Goal: Obtain resource: Download file/media

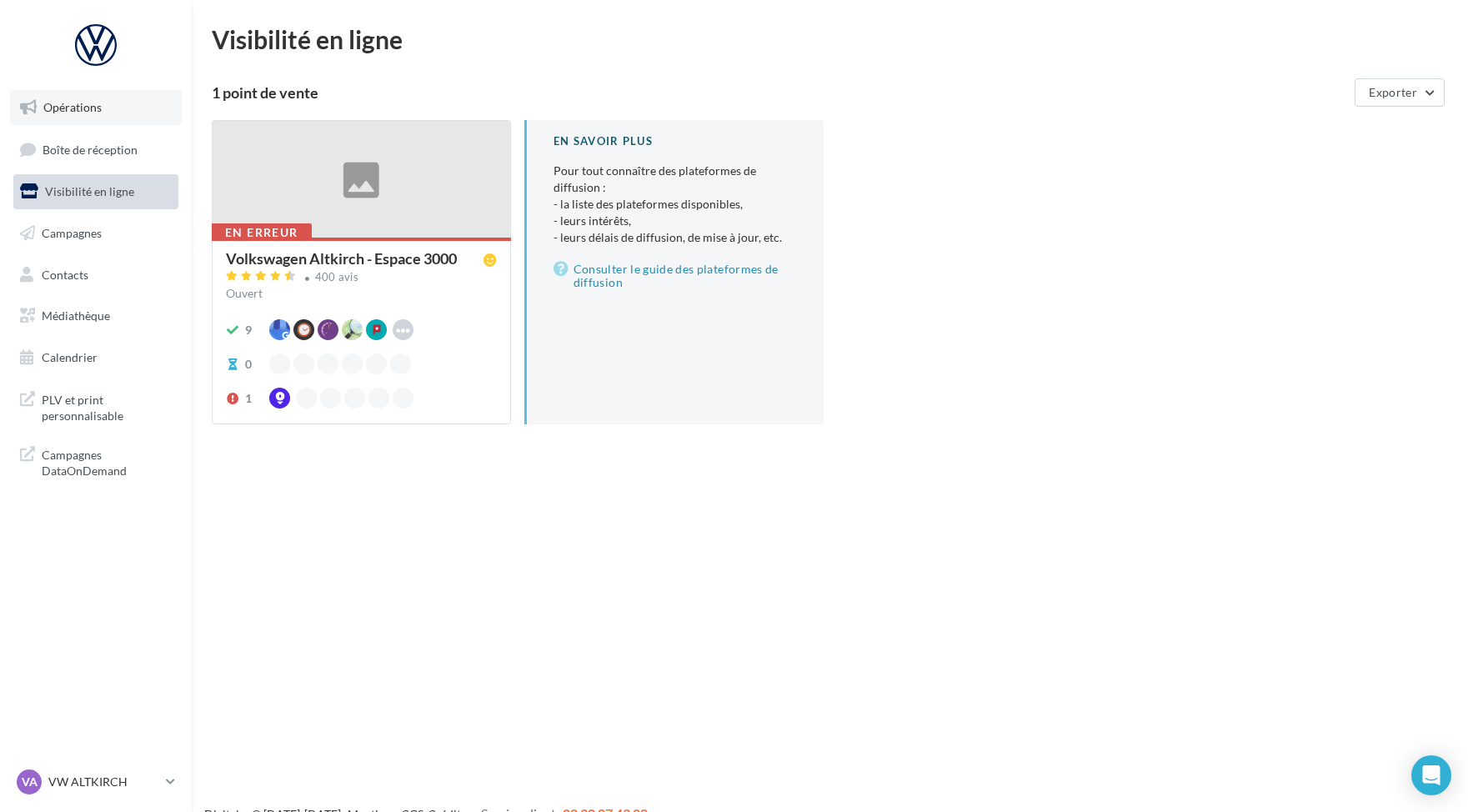
click at [105, 105] on link "Opérations" at bounding box center [96, 106] width 172 height 35
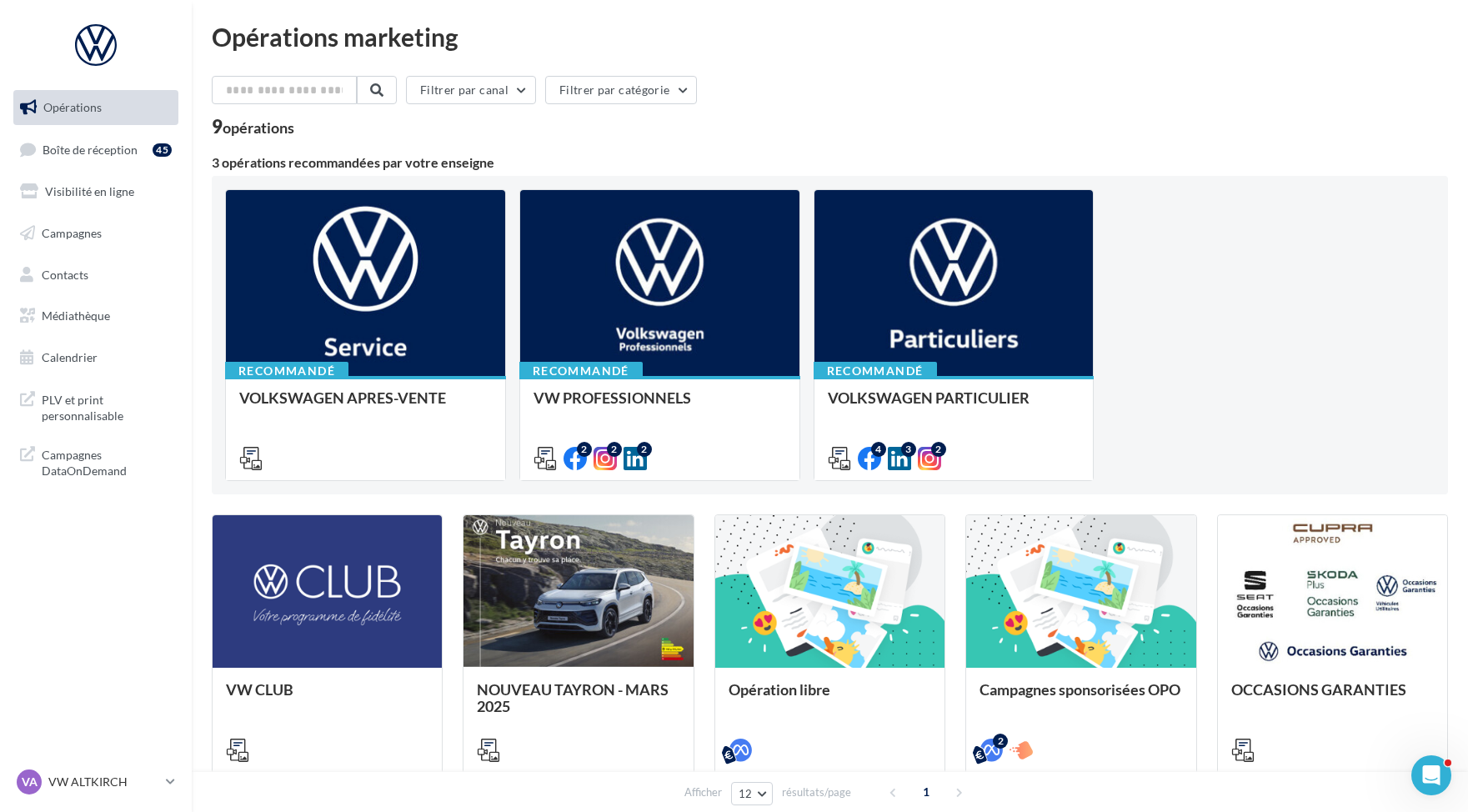
scroll to position [4, 0]
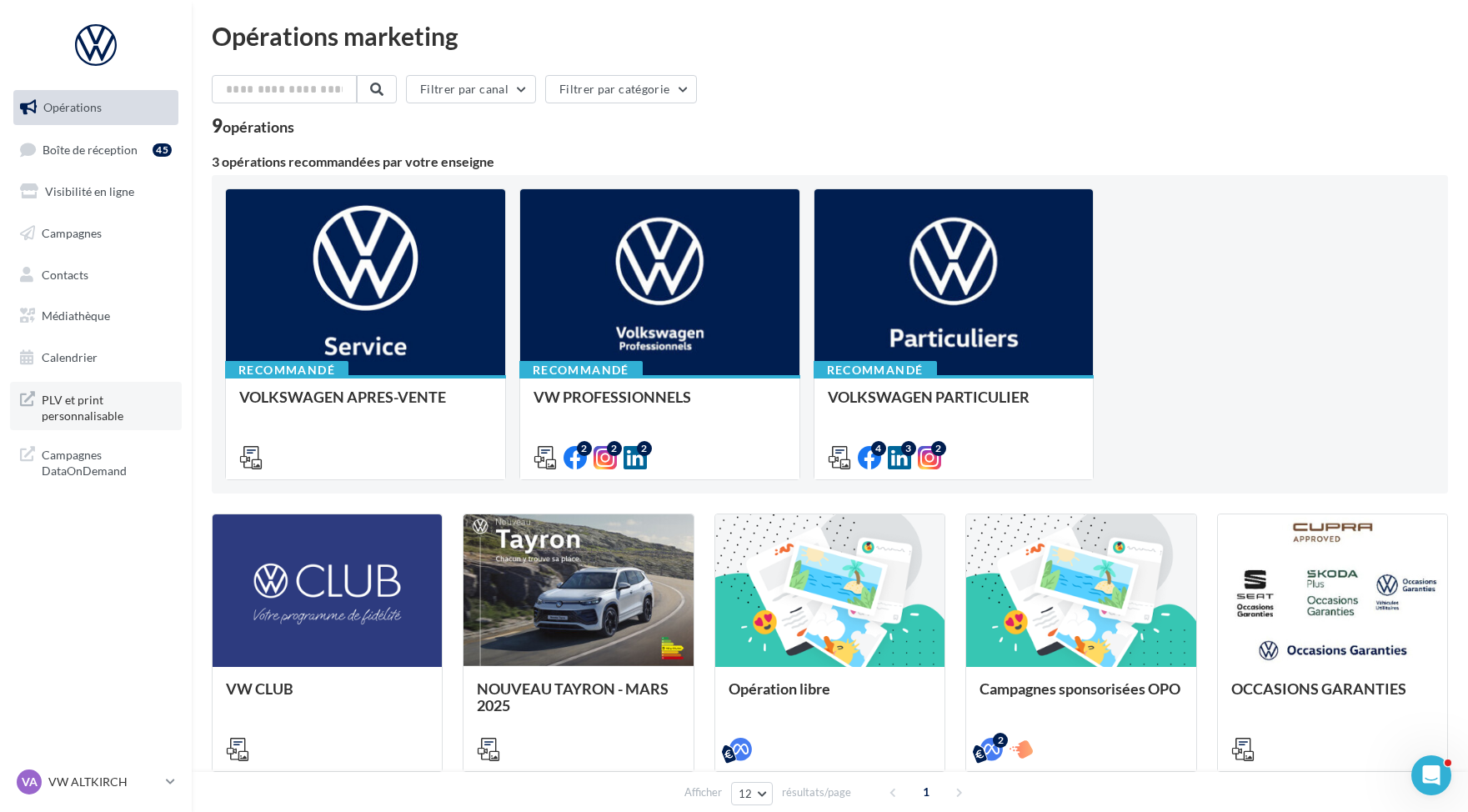
drag, startPoint x: 160, startPoint y: 370, endPoint x: 132, endPoint y: 385, distance: 31.8
click at [132, 385] on div "Opérations Boîte de réception 45 Visibilité en ligne Campagnes Contacts Médiath…" at bounding box center [96, 287] width 191 height 409
click at [93, 313] on span "Médiathèque" at bounding box center [76, 315] width 68 height 14
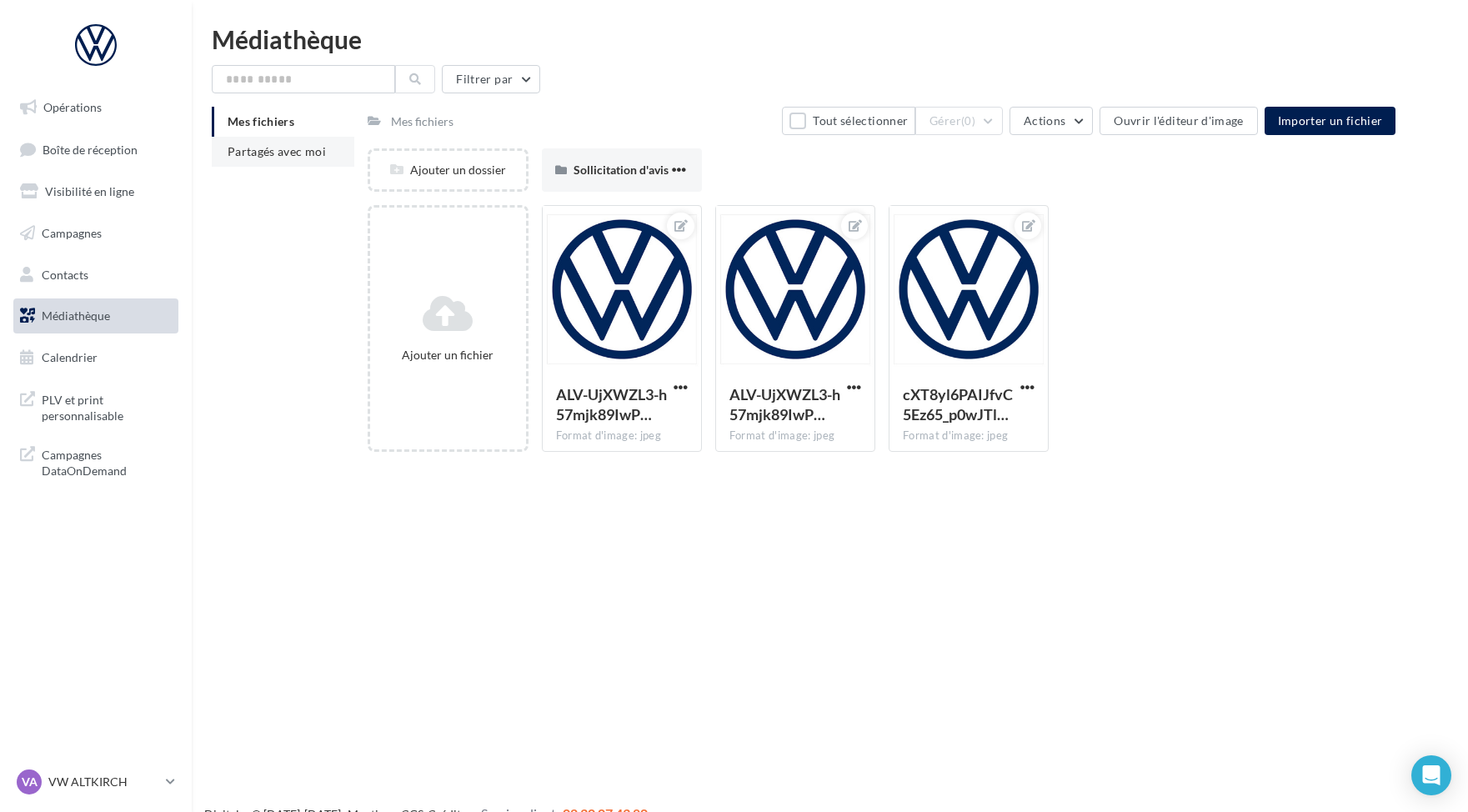
click at [254, 156] on span "Partagés avec moi" at bounding box center [276, 150] width 98 height 14
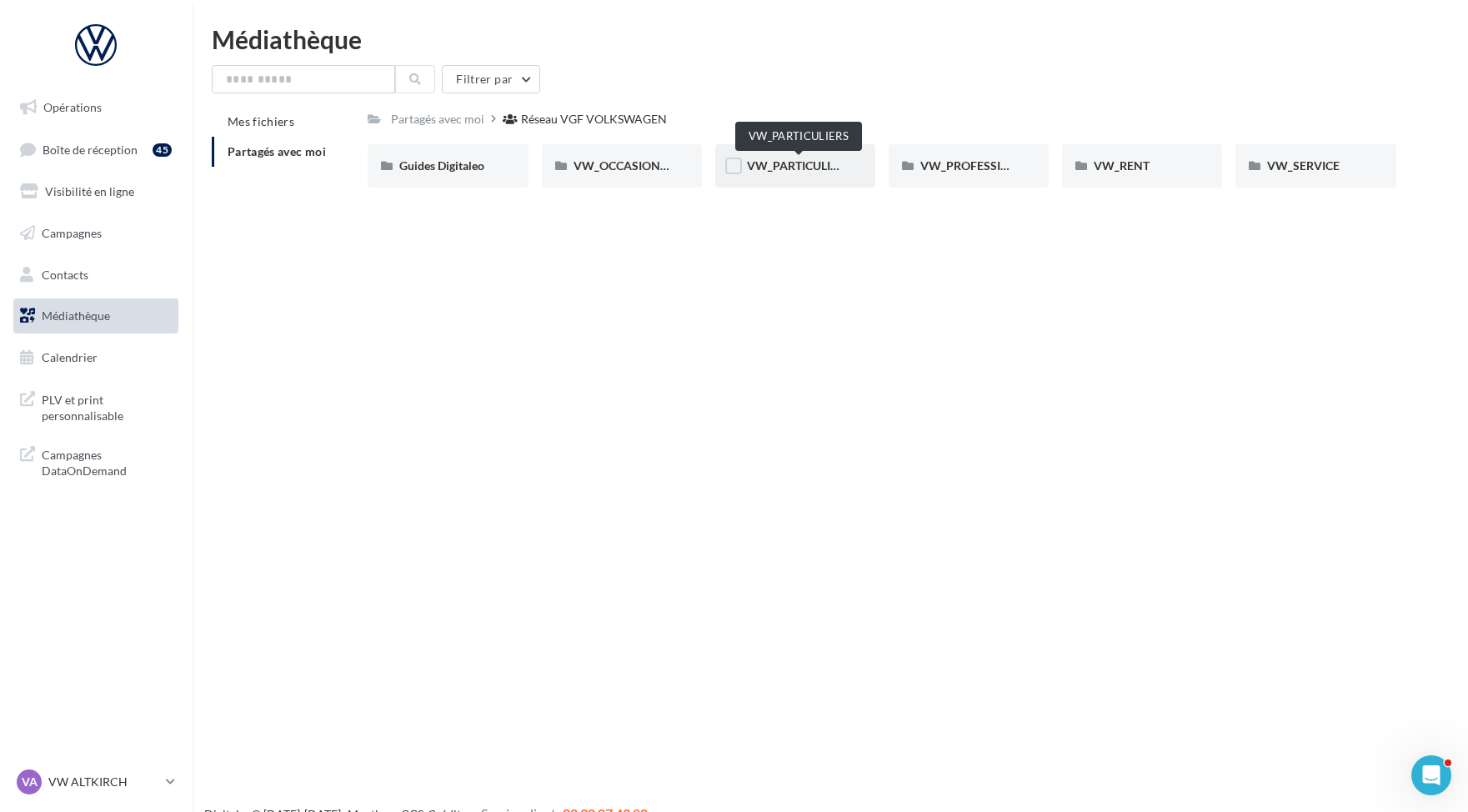
click at [782, 168] on span "VW_PARTICULIERS" at bounding box center [799, 165] width 105 height 14
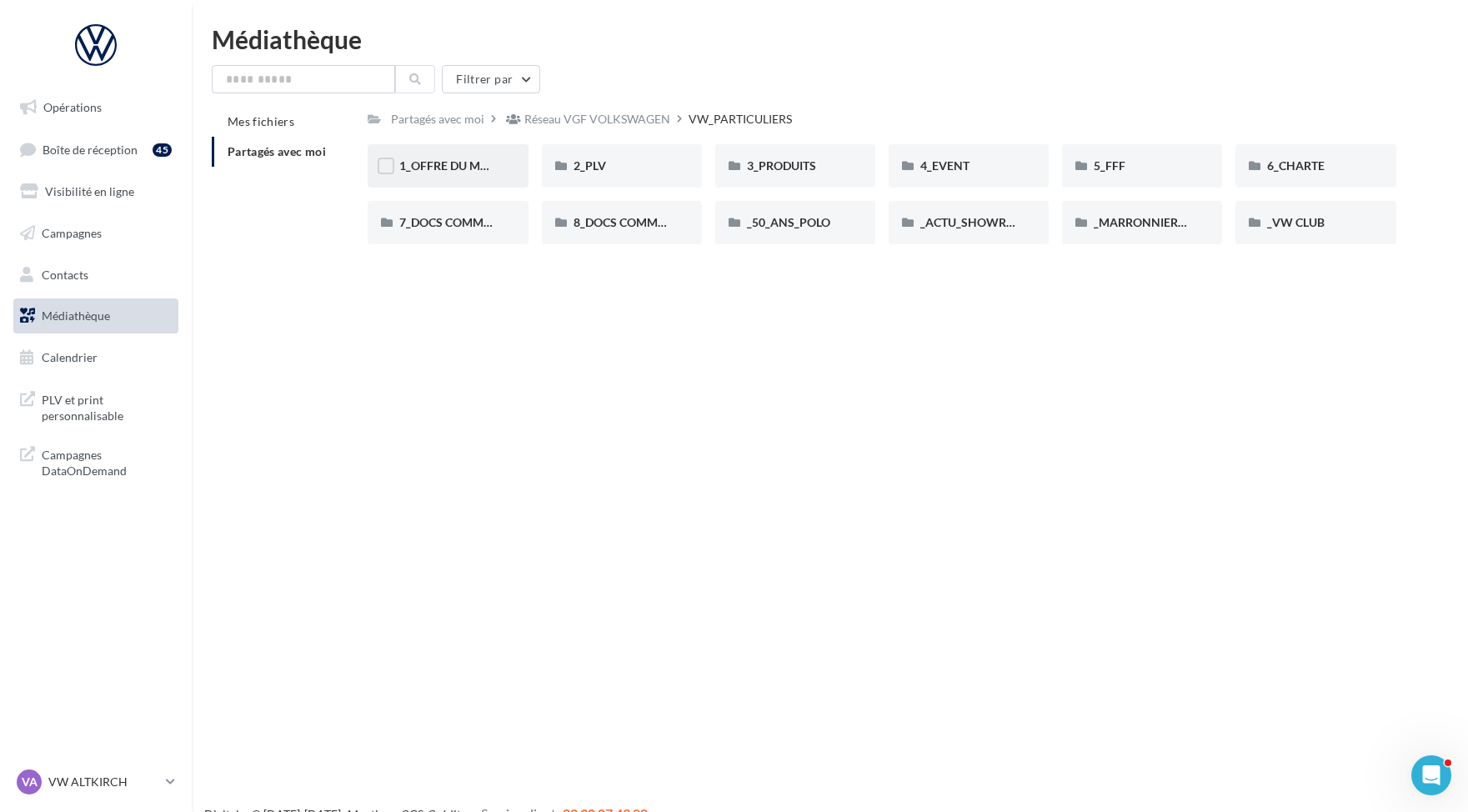
click at [479, 181] on div "1_OFFRE DU MOIS" at bounding box center [447, 165] width 160 height 43
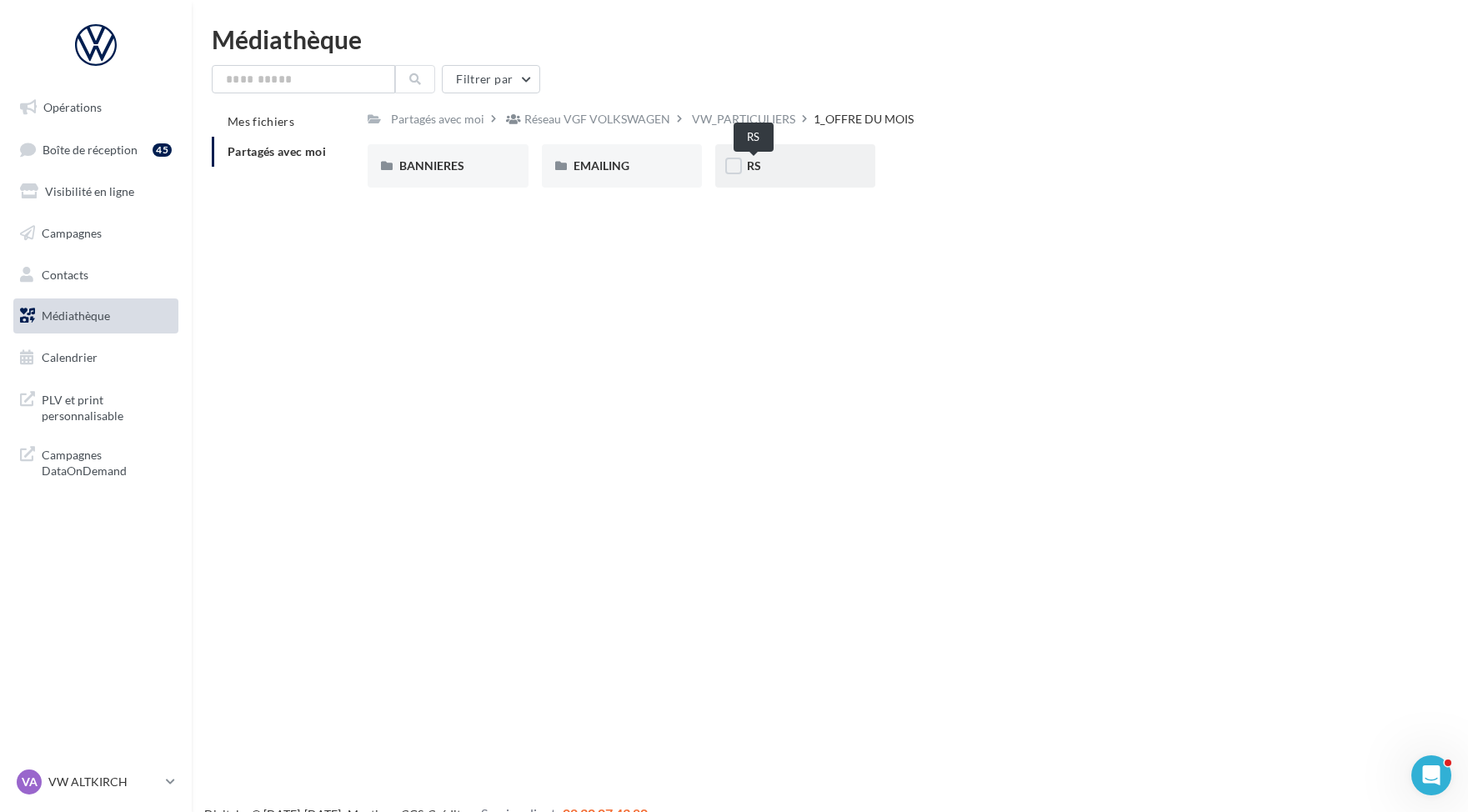
click at [755, 167] on span "RS" at bounding box center [754, 165] width 14 height 14
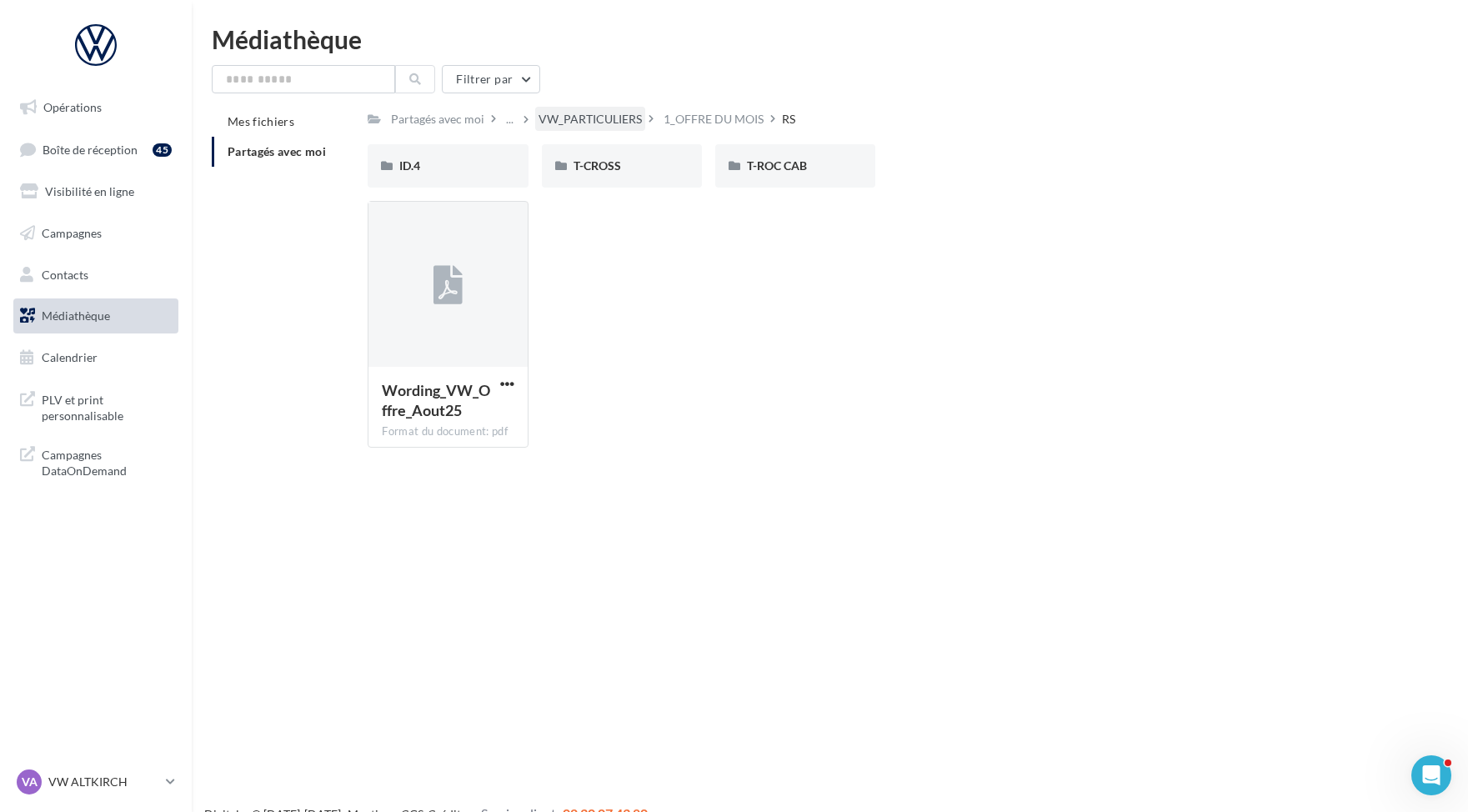
click at [614, 128] on div "VW_PARTICULIERS" at bounding box center [590, 119] width 110 height 24
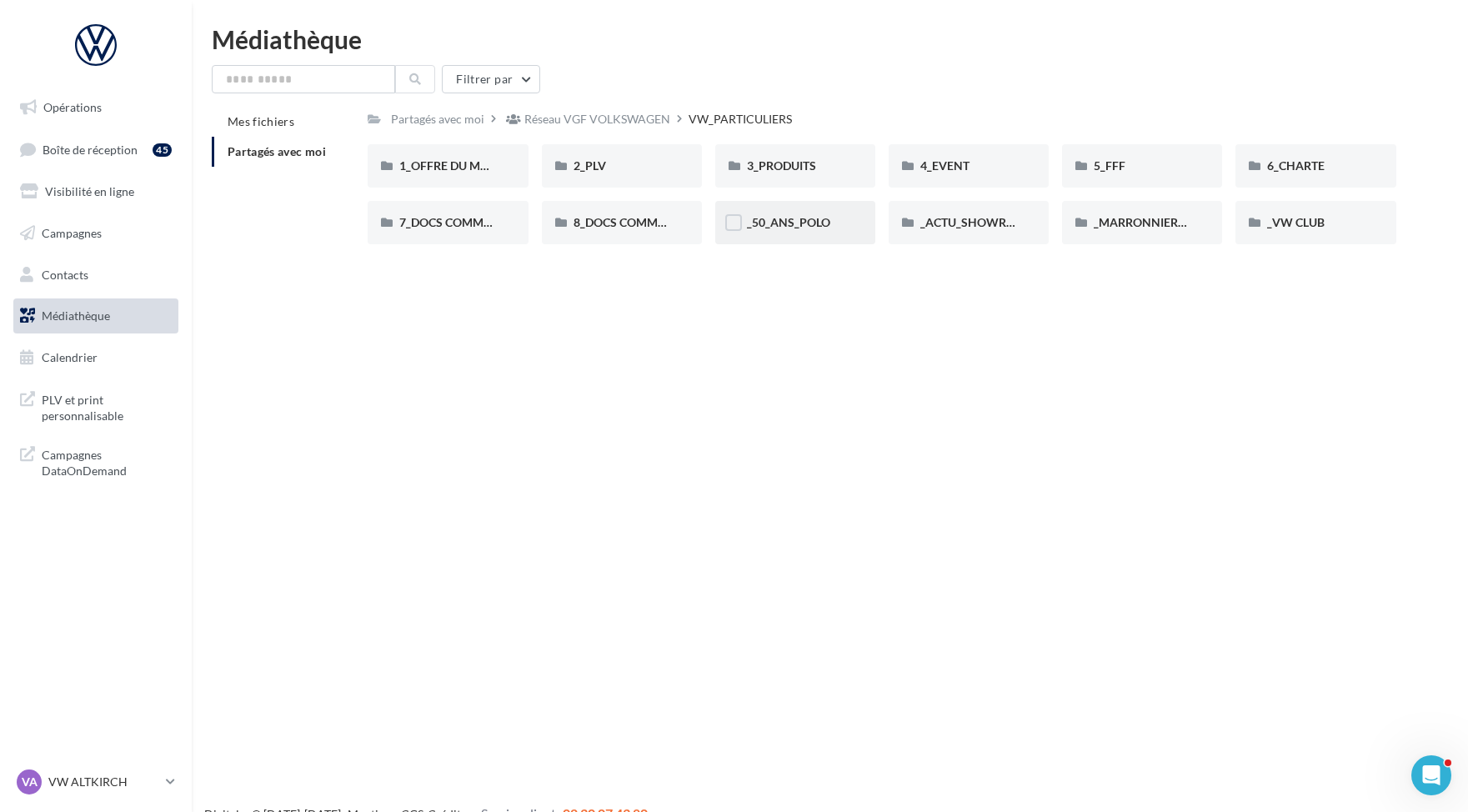
click at [798, 239] on div "_50_ANS_POLO" at bounding box center [795, 222] width 160 height 43
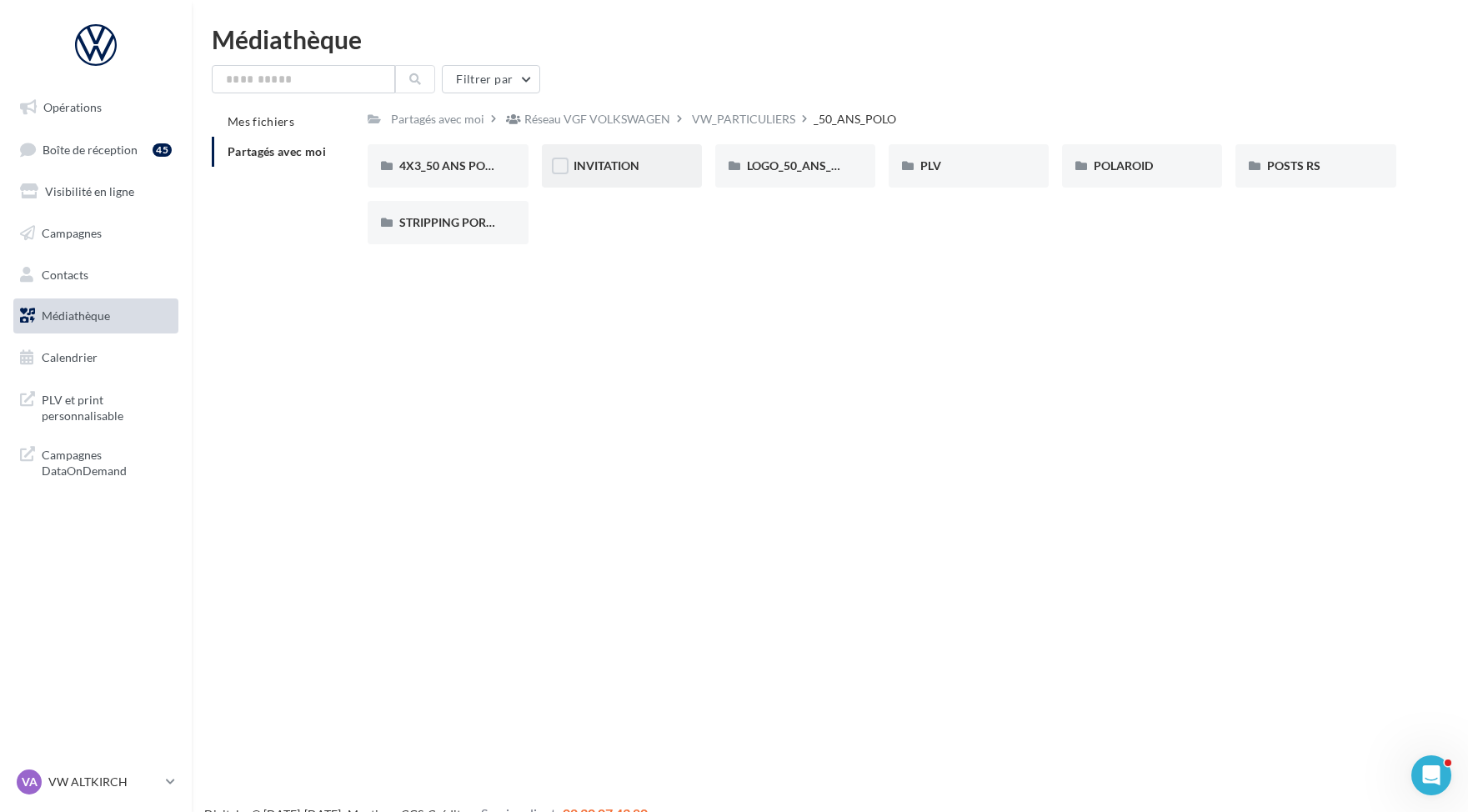
click at [665, 175] on div "INVITATION" at bounding box center [621, 165] width 160 height 43
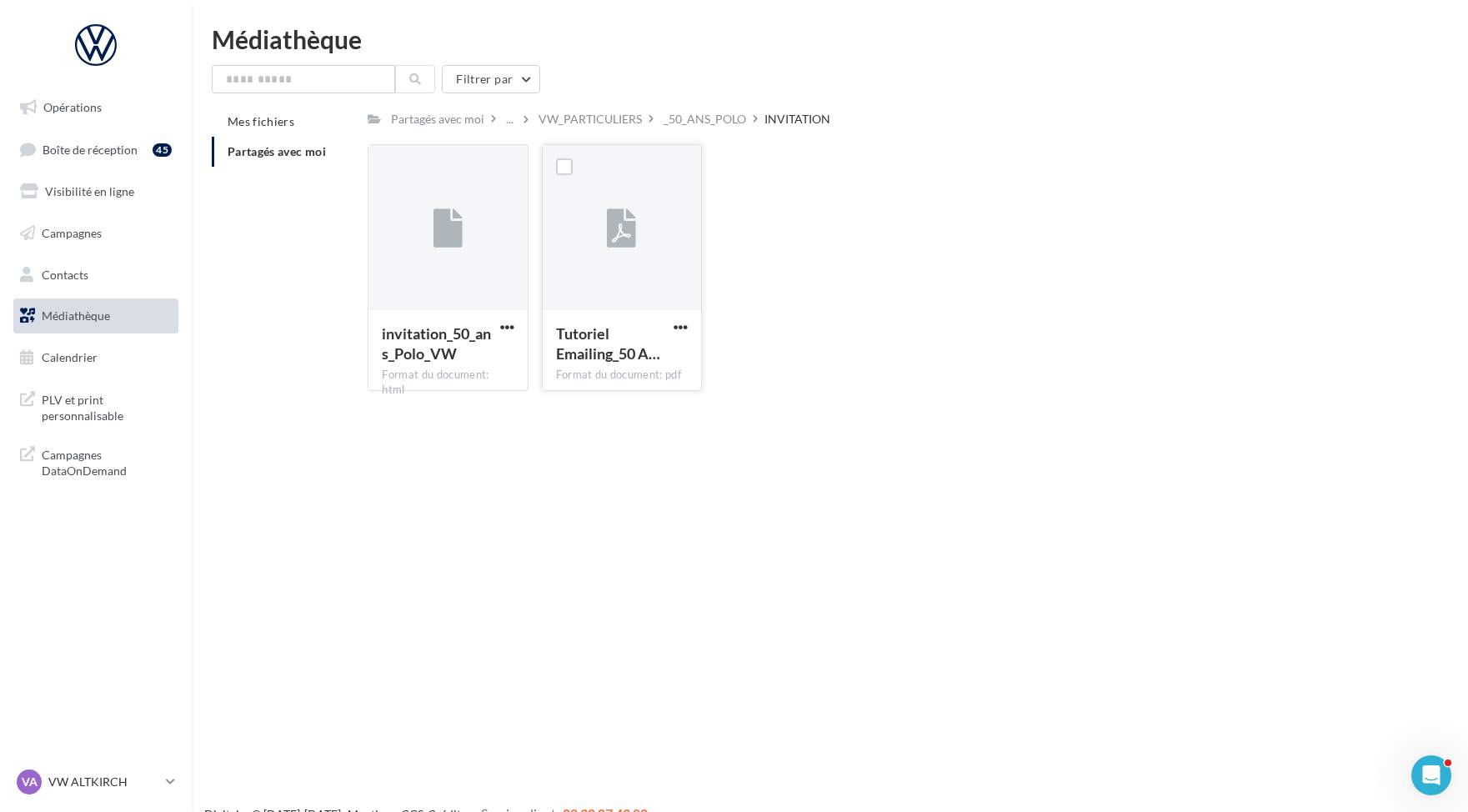
click at [637, 257] on div at bounding box center [622, 228] width 159 height 167
click at [512, 327] on span "button" at bounding box center [507, 327] width 14 height 14
click at [458, 361] on button "Télécharger" at bounding box center [434, 359] width 167 height 43
click at [704, 120] on div "_50_ANS_POLO" at bounding box center [705, 119] width 82 height 17
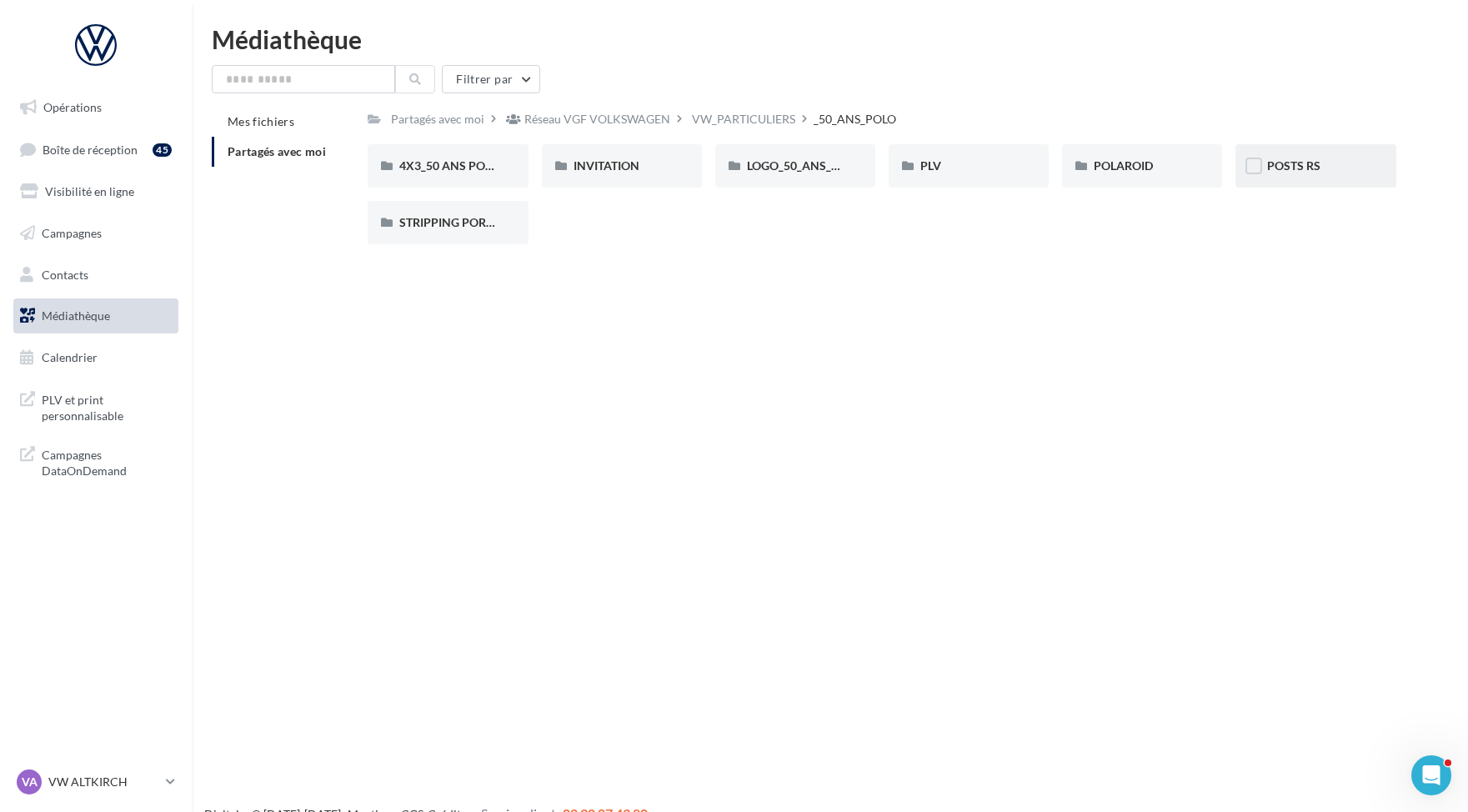
click at [1335, 167] on div "POSTS RS" at bounding box center [1316, 166] width 97 height 17
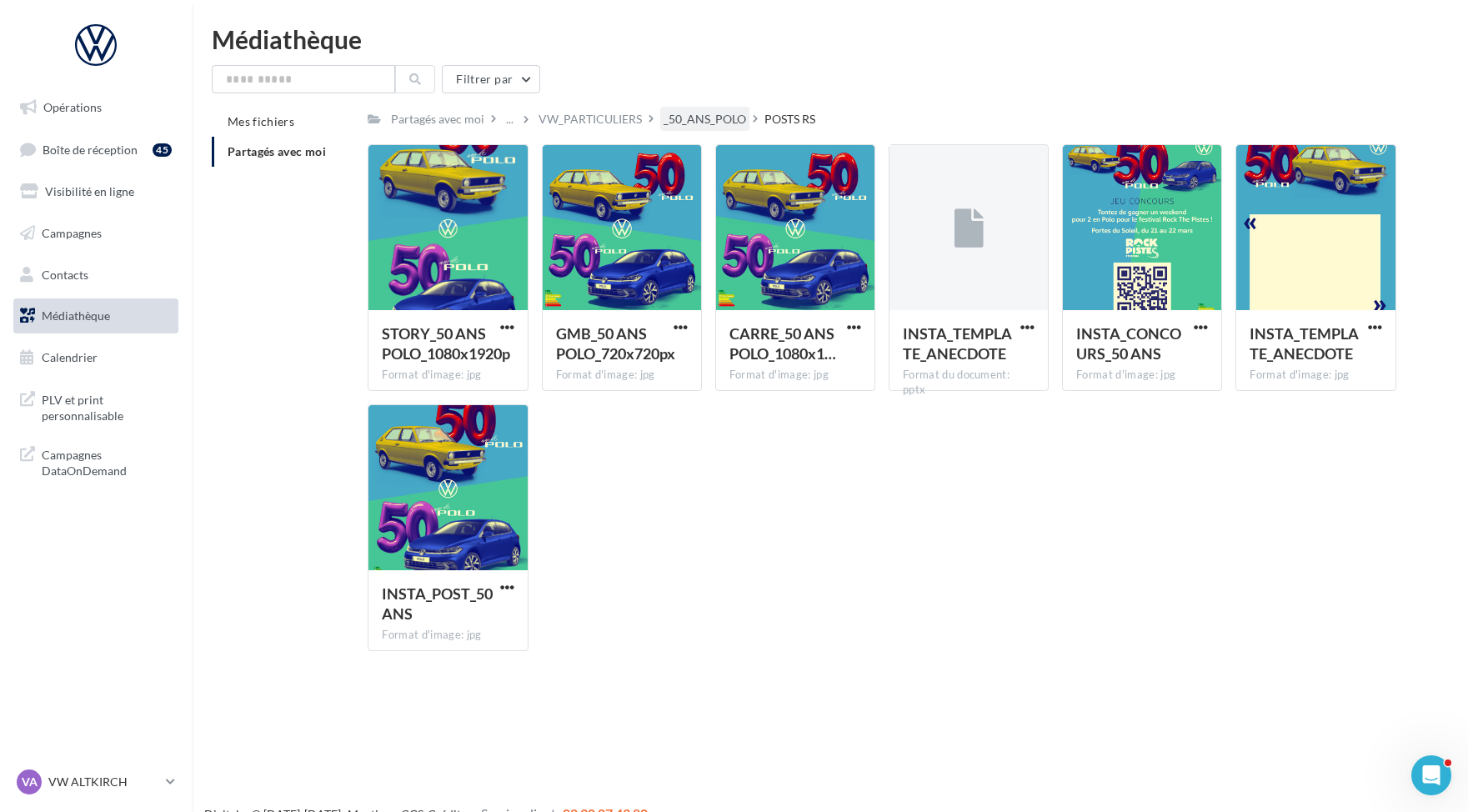
click at [702, 119] on div "_50_ANS_POLO" at bounding box center [705, 119] width 82 height 17
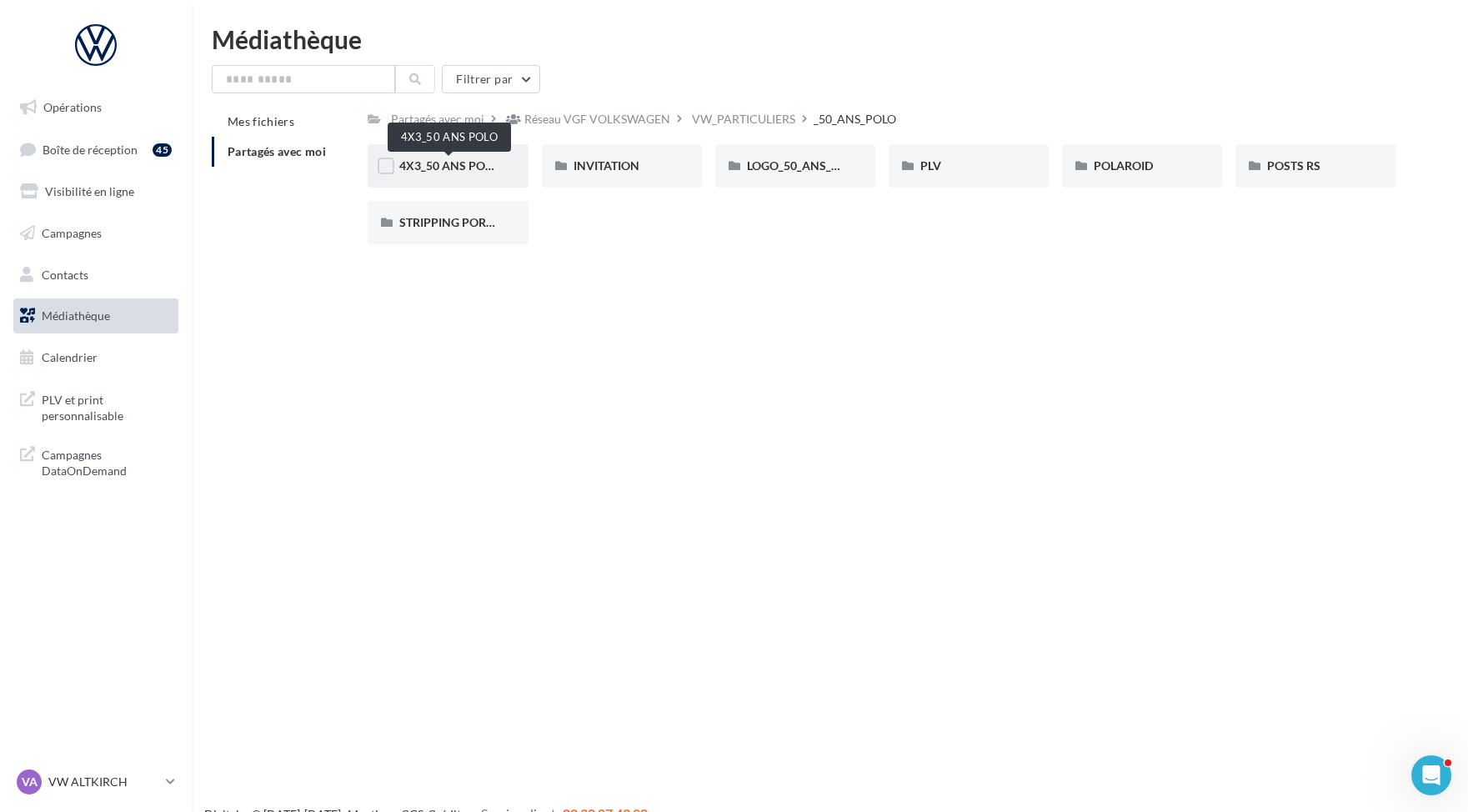
click at [416, 164] on span "4X3_50 ANS POLO" at bounding box center [449, 165] width 100 height 14
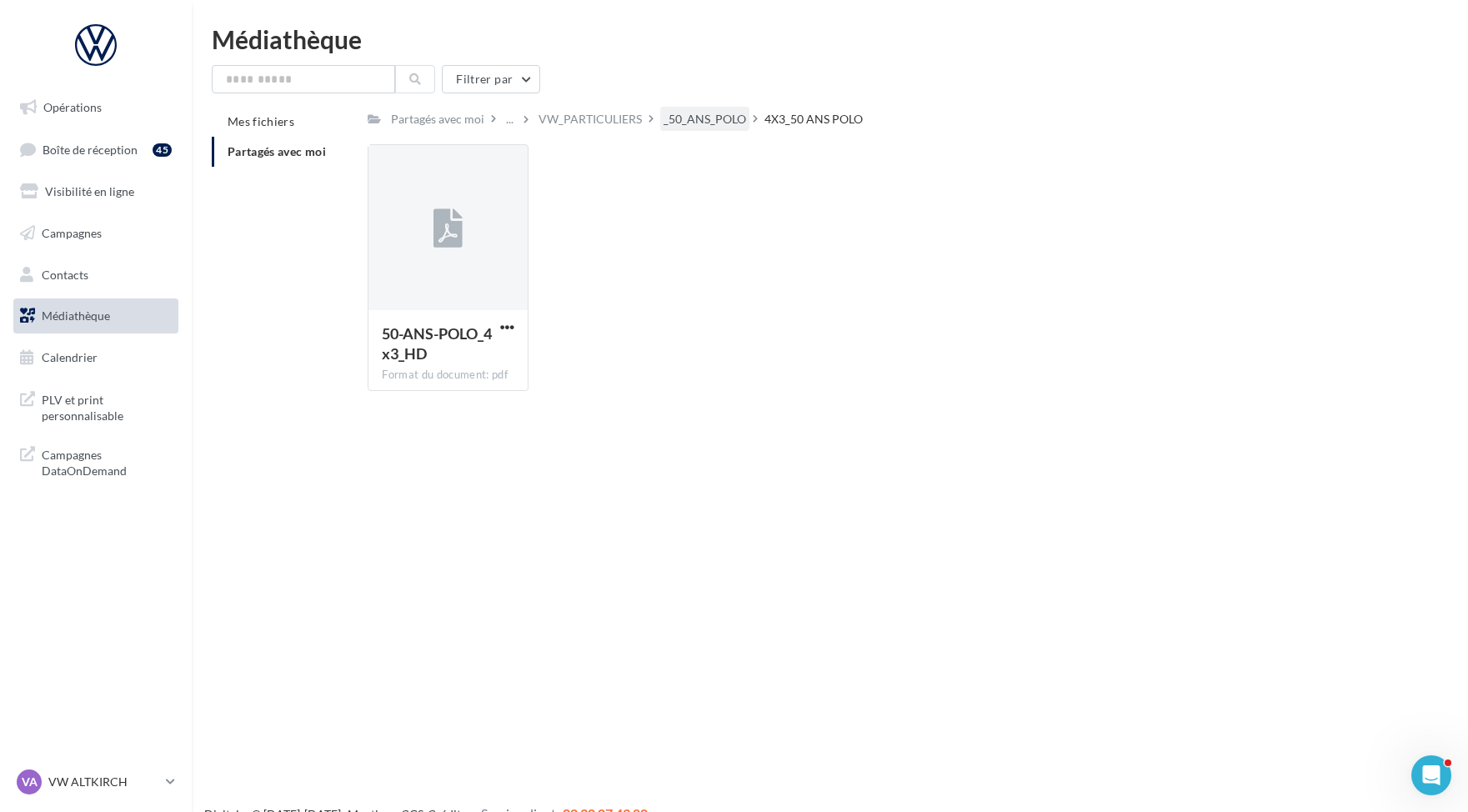
click at [684, 119] on div "_50_ANS_POLO" at bounding box center [705, 119] width 82 height 17
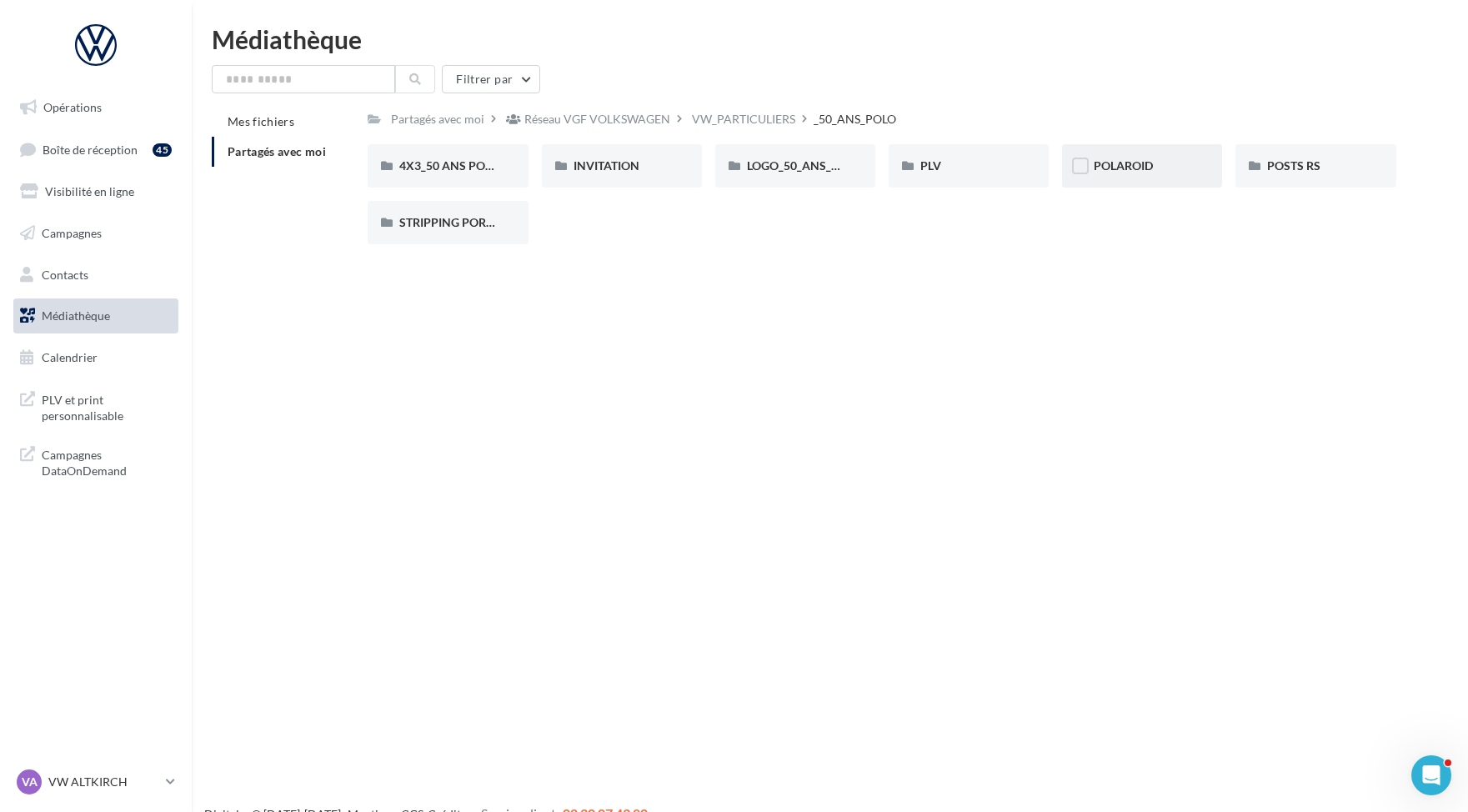
click at [1153, 153] on div "POLAROID" at bounding box center [1141, 165] width 160 height 43
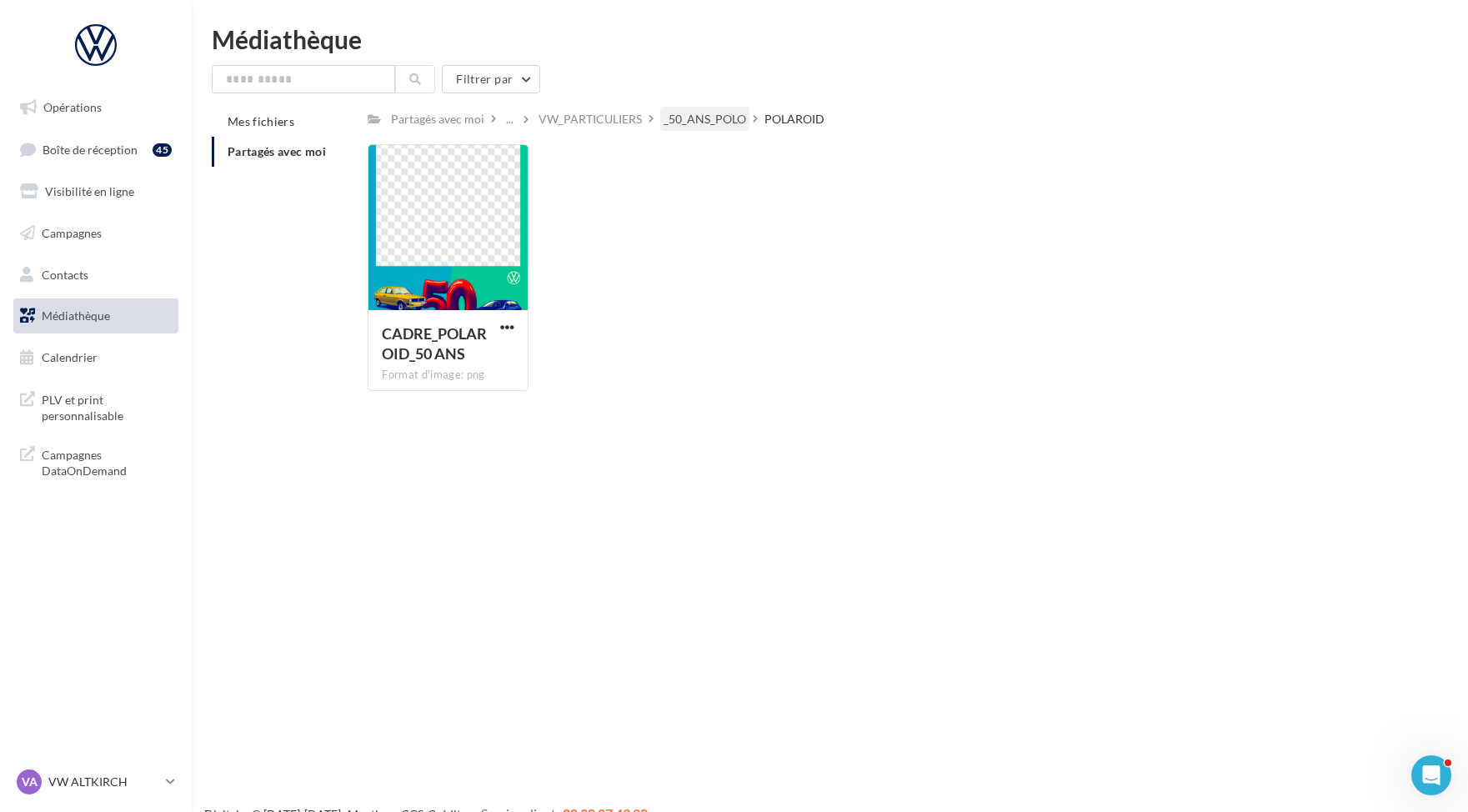
click at [712, 116] on div "_50_ANS_POLO" at bounding box center [705, 119] width 82 height 17
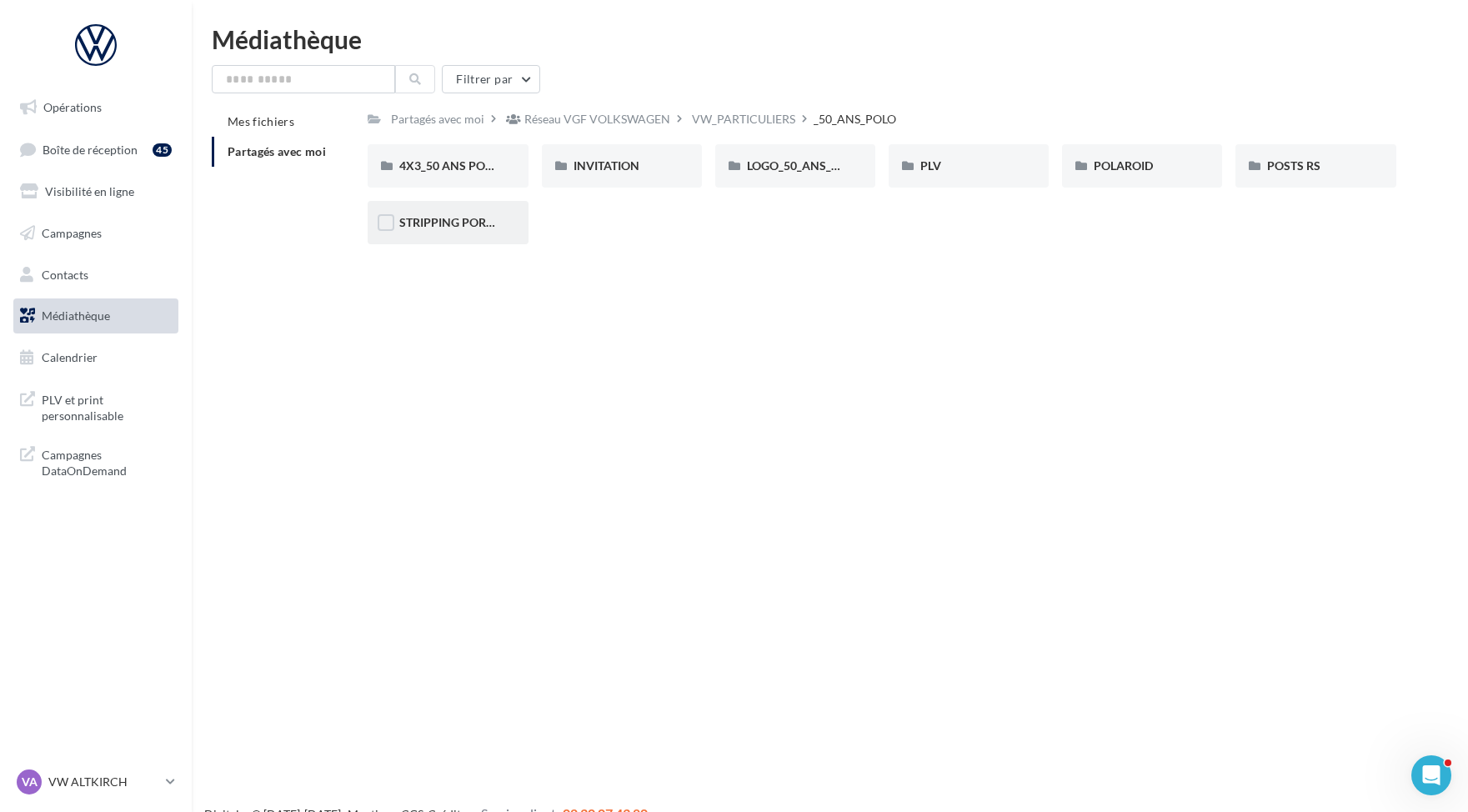
click at [473, 214] on div "STRIPPING PORTIERE" at bounding box center [447, 222] width 160 height 43
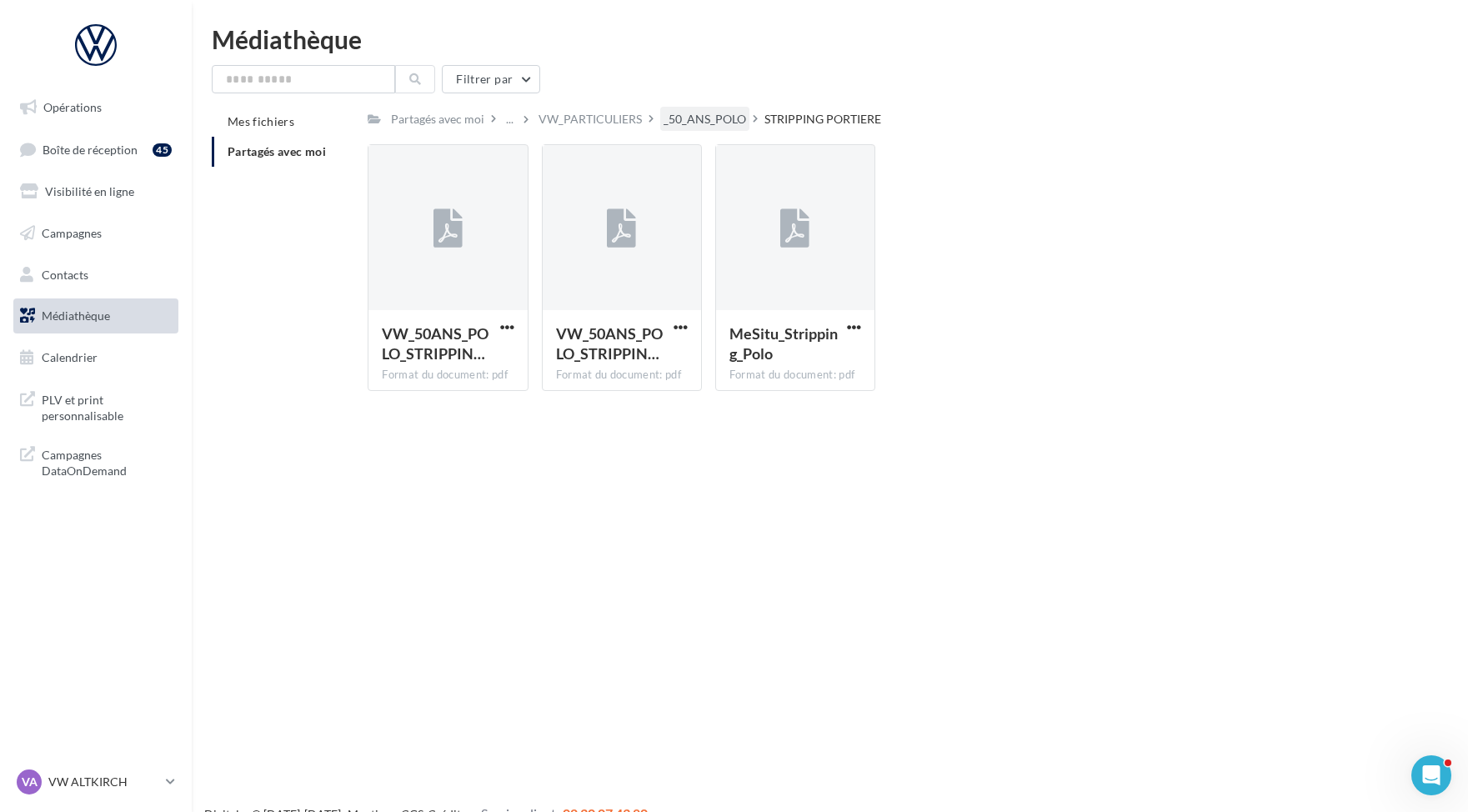
click at [701, 120] on div "_50_ANS_POLO" at bounding box center [705, 119] width 82 height 17
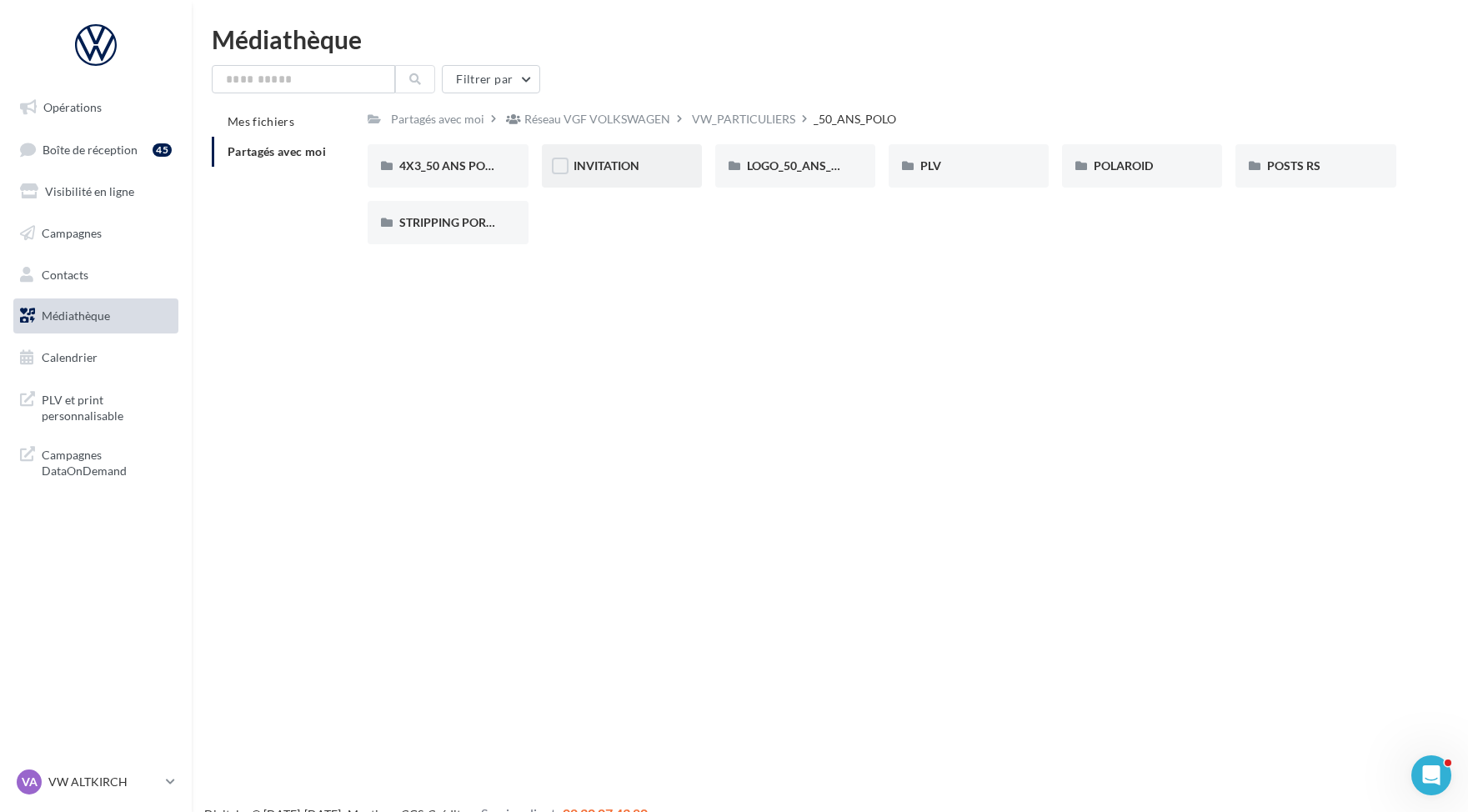
click at [634, 178] on div "INVITATION" at bounding box center [621, 165] width 160 height 43
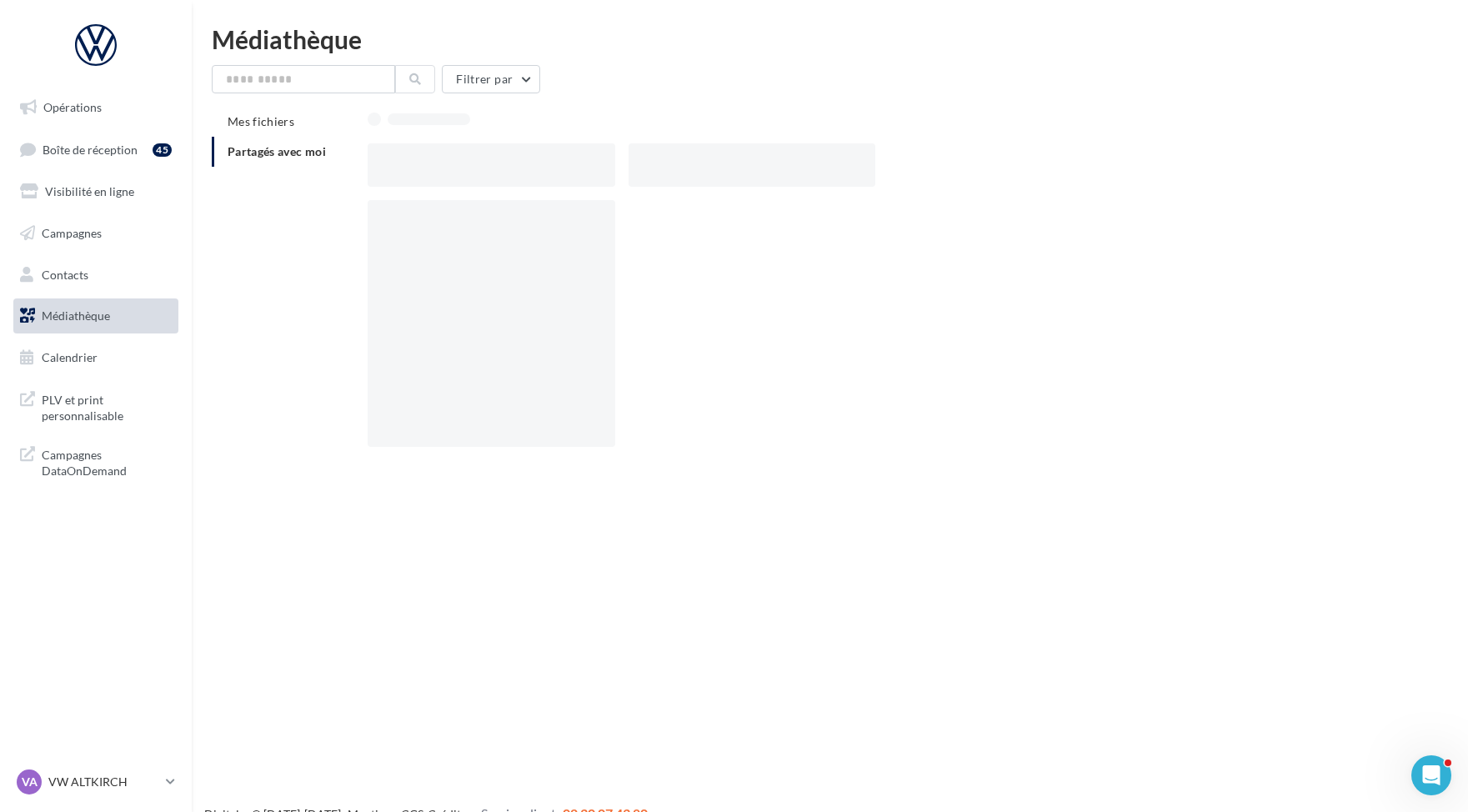
click at [634, 178] on div at bounding box center [752, 165] width 247 height 43
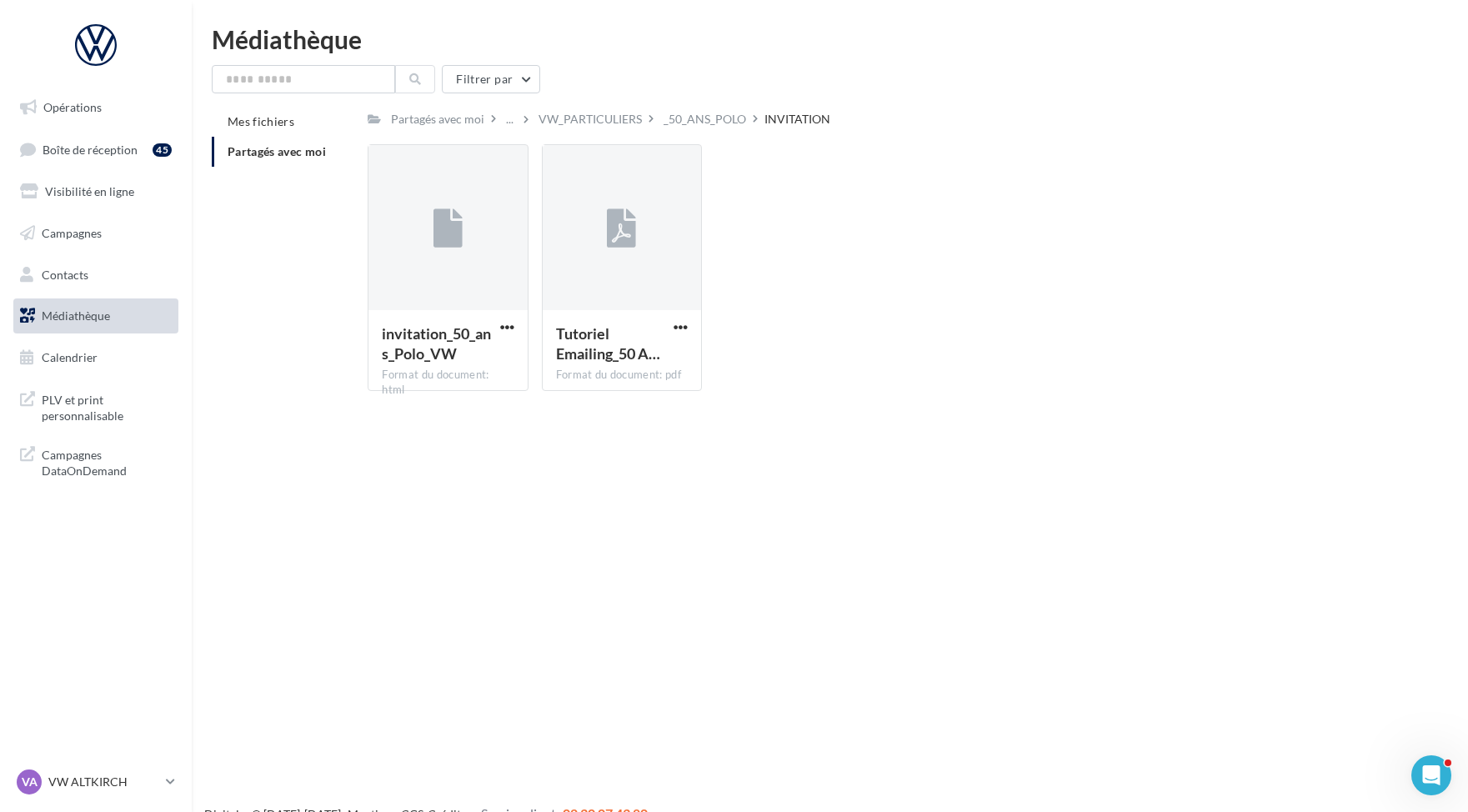
click at [772, 242] on div "invitation_50_ans_Polo_VW Format du document: html invitation_50_ans_Polo_VW Tu…" at bounding box center [888, 273] width 1041 height 260
click at [76, 782] on p "VW ALTKIRCH" at bounding box center [104, 782] width 111 height 17
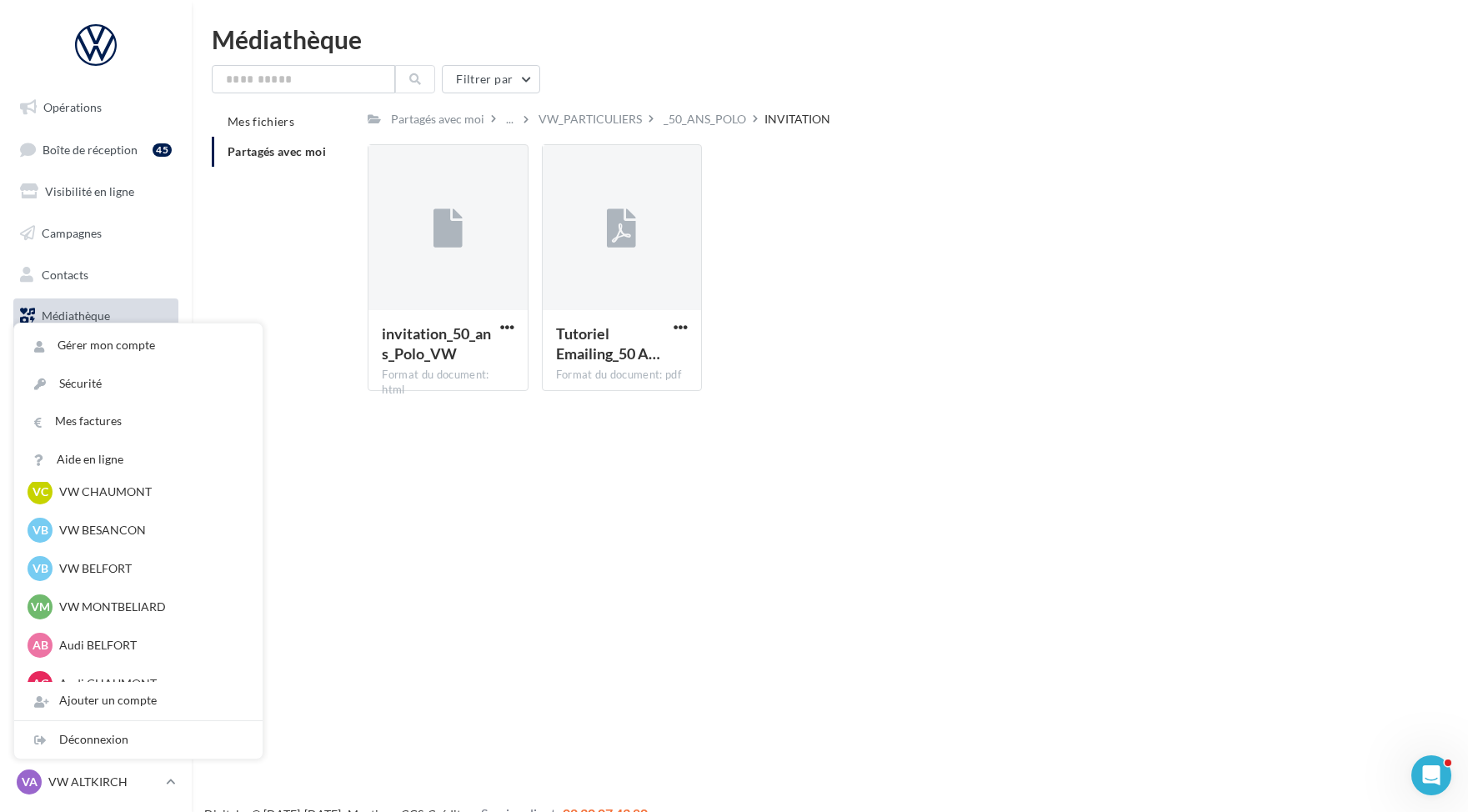
scroll to position [695, 0]
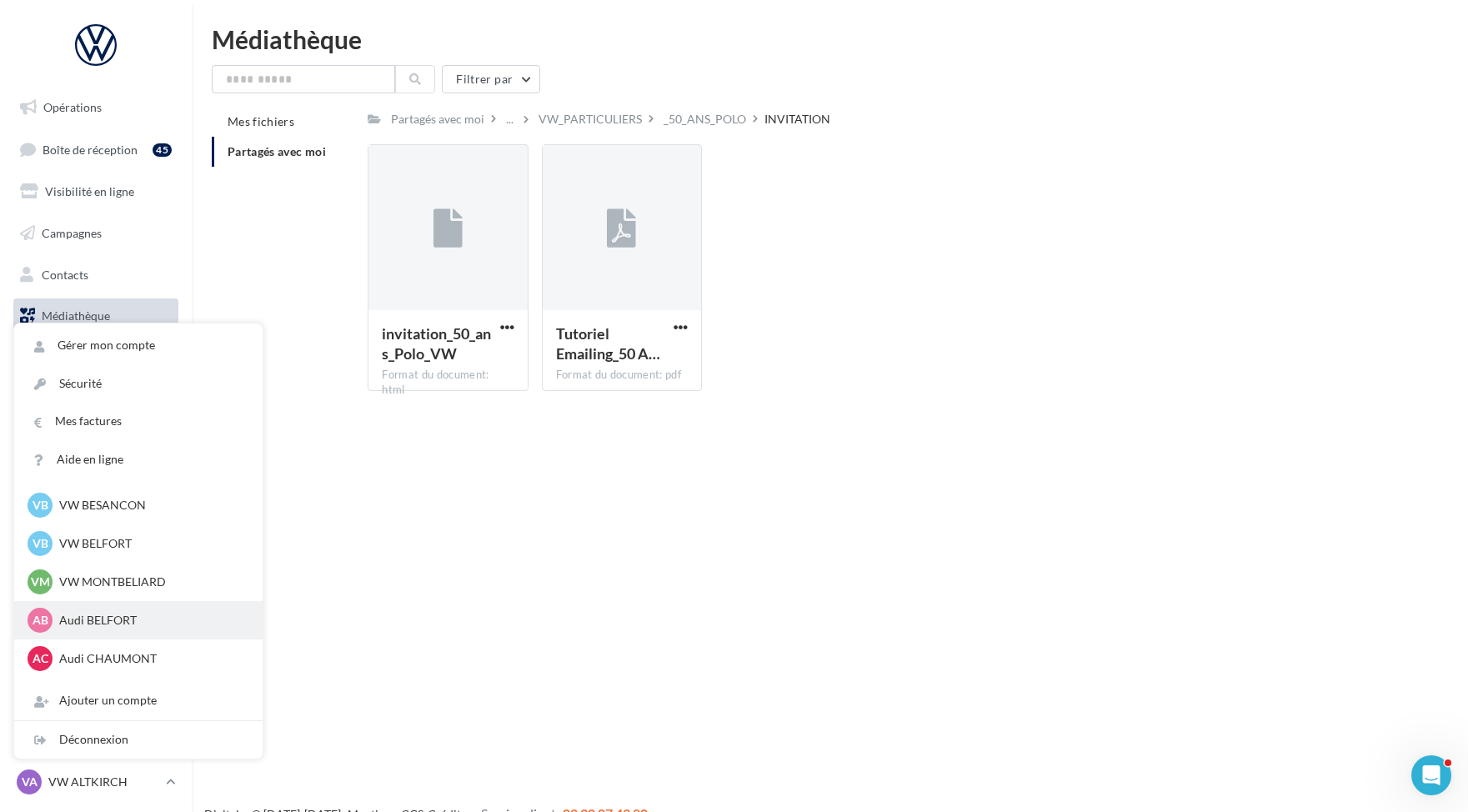
click at [88, 612] on p "Audi BELFORT" at bounding box center [150, 620] width 183 height 17
